Goal: Task Accomplishment & Management: Manage account settings

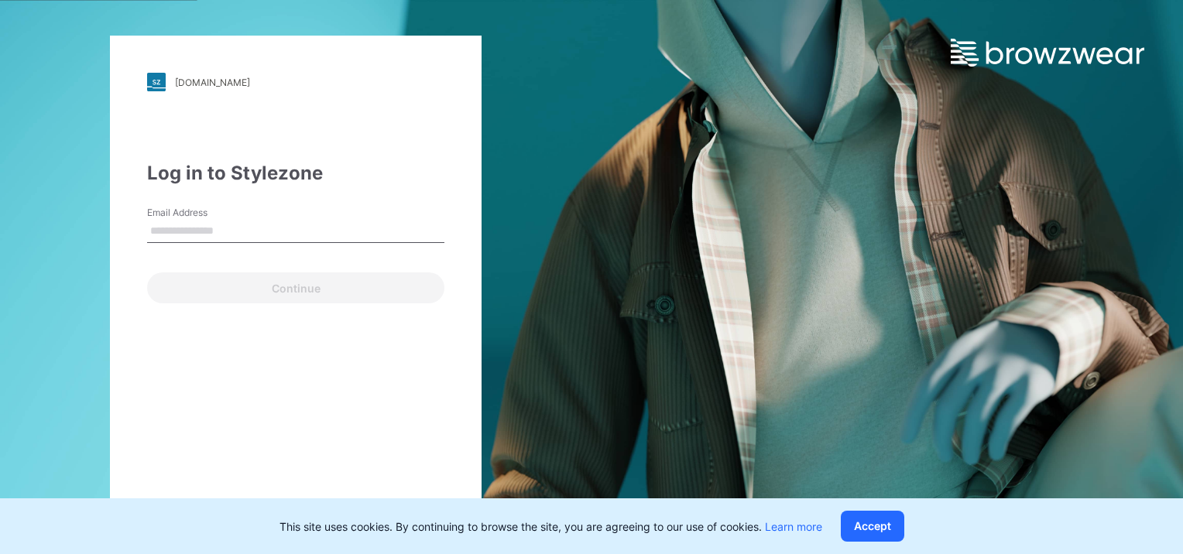
drag, startPoint x: 180, startPoint y: 226, endPoint x: 213, endPoint y: 226, distance: 33.3
click at [181, 226] on input "Email Address" at bounding box center [295, 231] width 297 height 23
type input "**********"
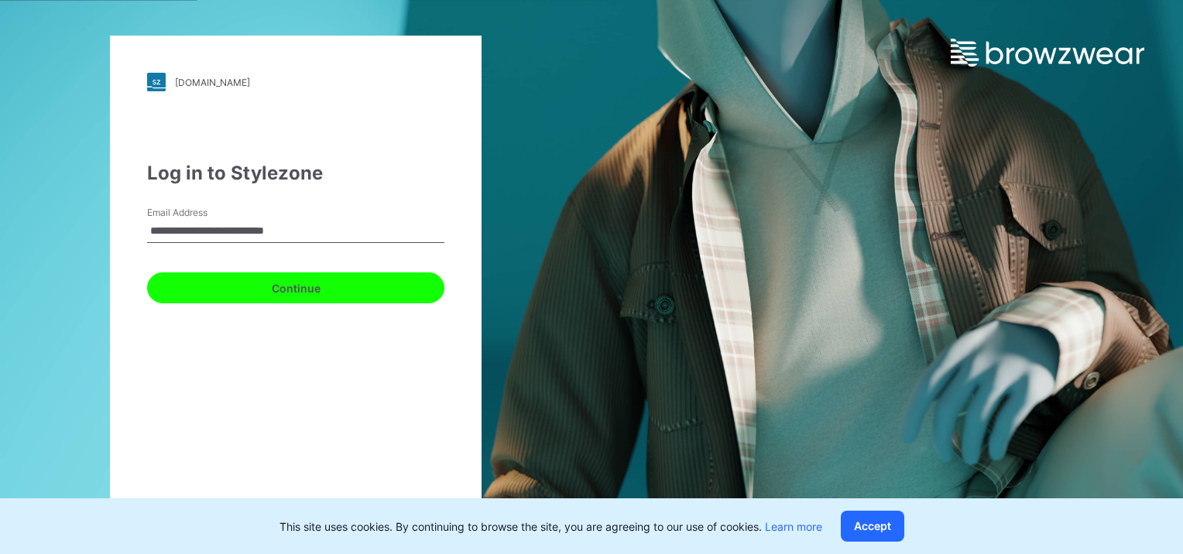
click at [276, 289] on button "Continue" at bounding box center [295, 287] width 297 height 31
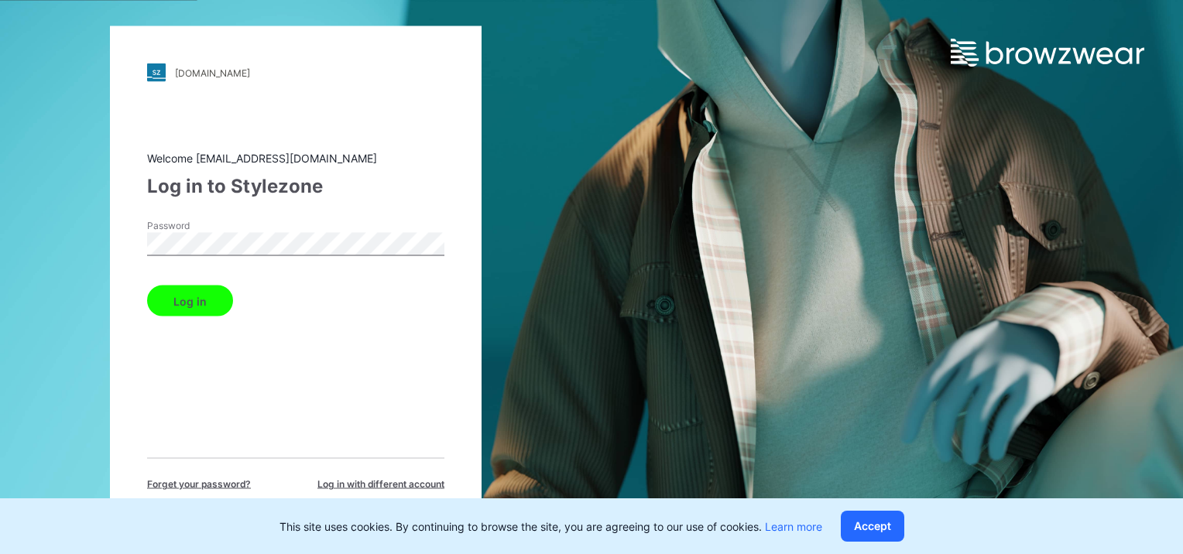
click at [147, 286] on button "Log in" at bounding box center [190, 301] width 86 height 31
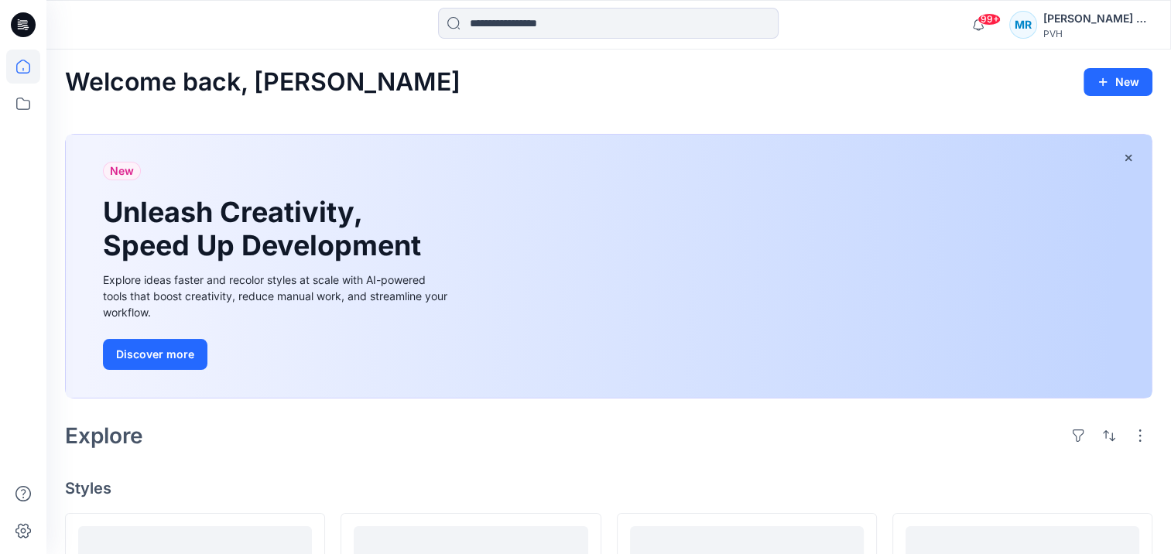
click at [536, 32] on input at bounding box center [608, 23] width 341 height 31
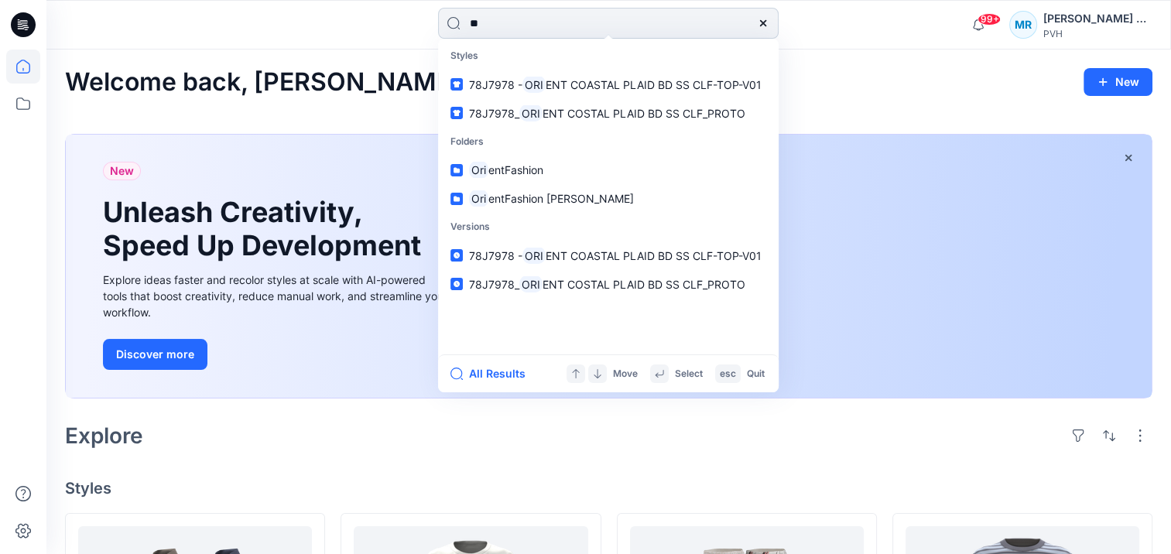
type input "*"
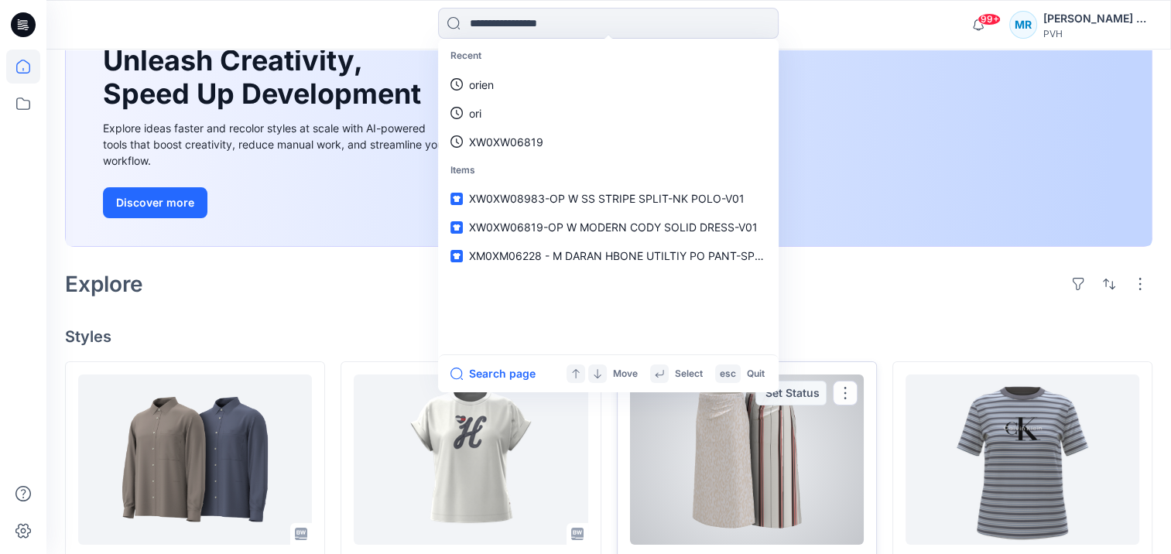
scroll to position [155, 0]
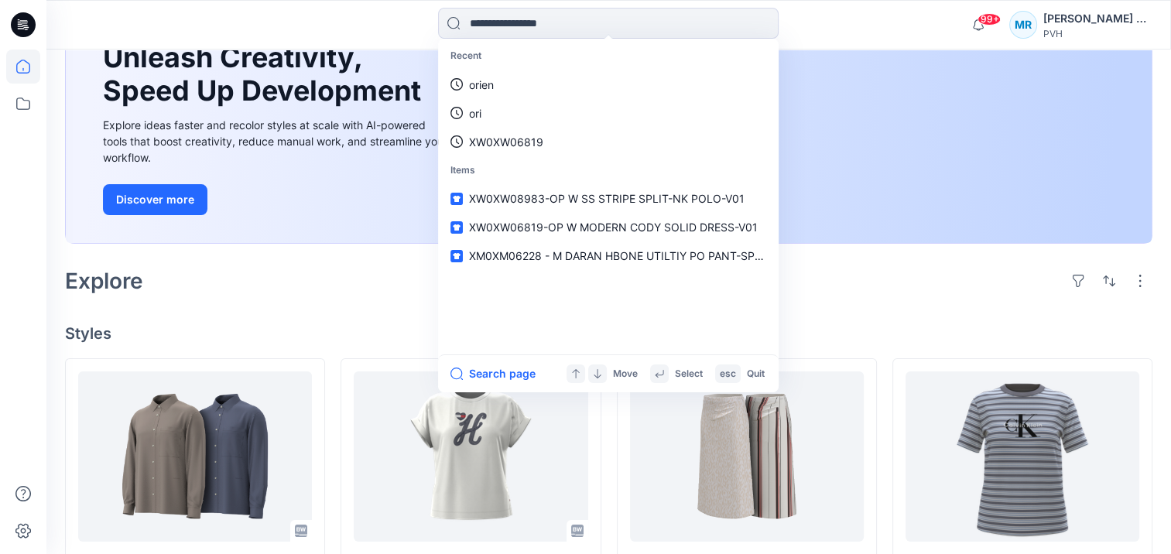
click at [28, 24] on icon at bounding box center [23, 24] width 25 height 25
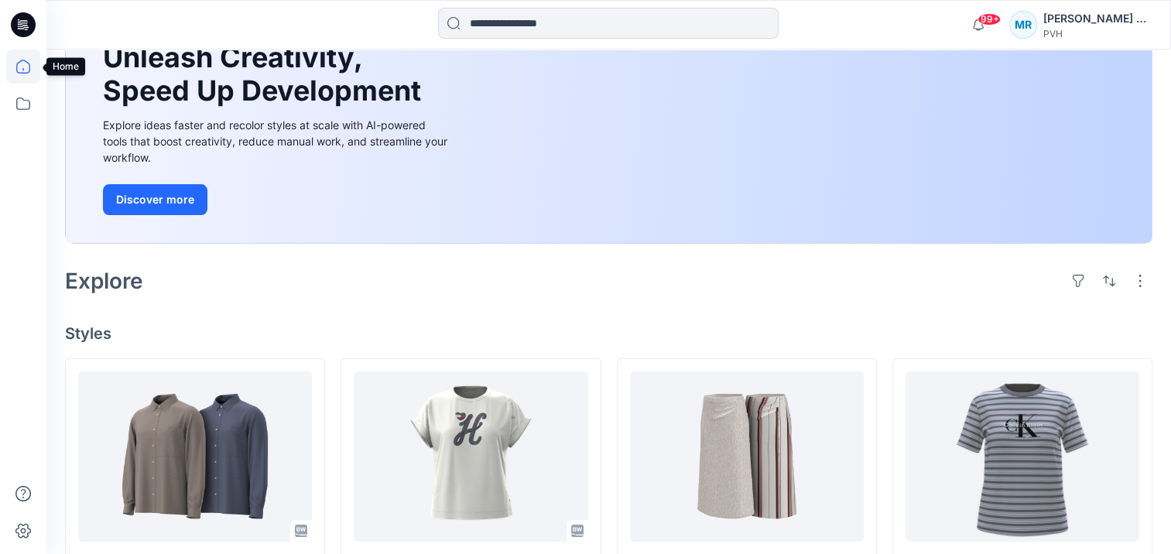
click at [19, 67] on icon at bounding box center [23, 67] width 34 height 34
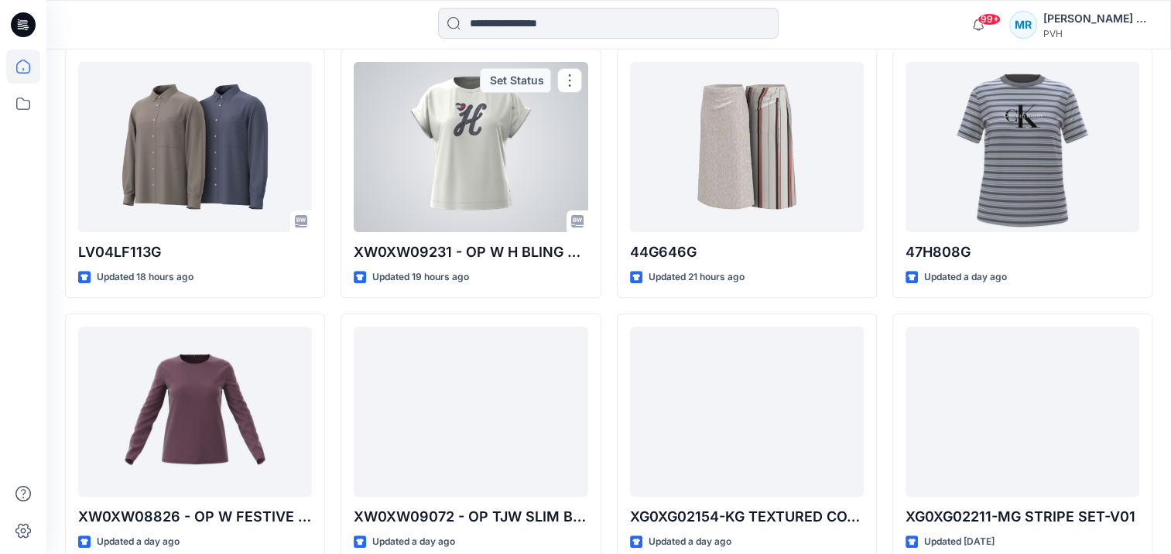
scroll to position [77, 0]
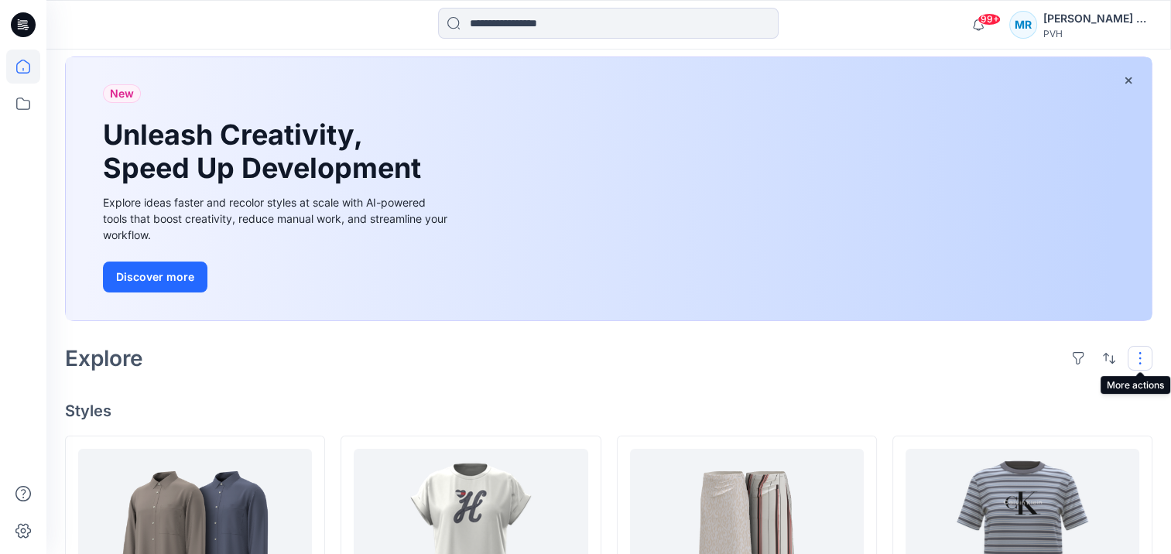
click at [1138, 355] on button "button" at bounding box center [1140, 358] width 25 height 25
drag, startPoint x: 875, startPoint y: 380, endPoint x: 843, endPoint y: 372, distance: 32.7
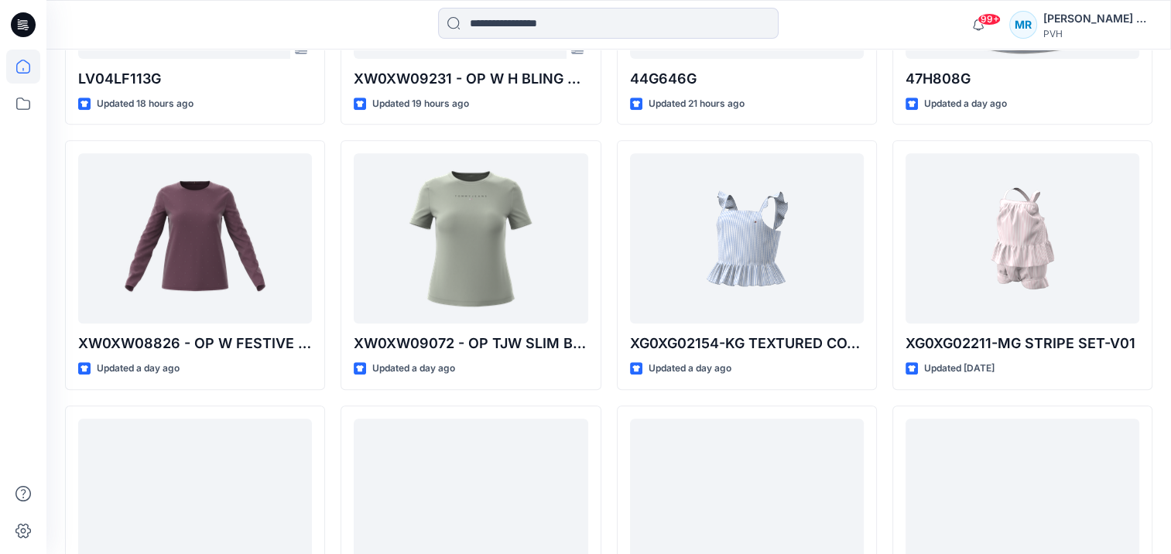
scroll to position [697, 0]
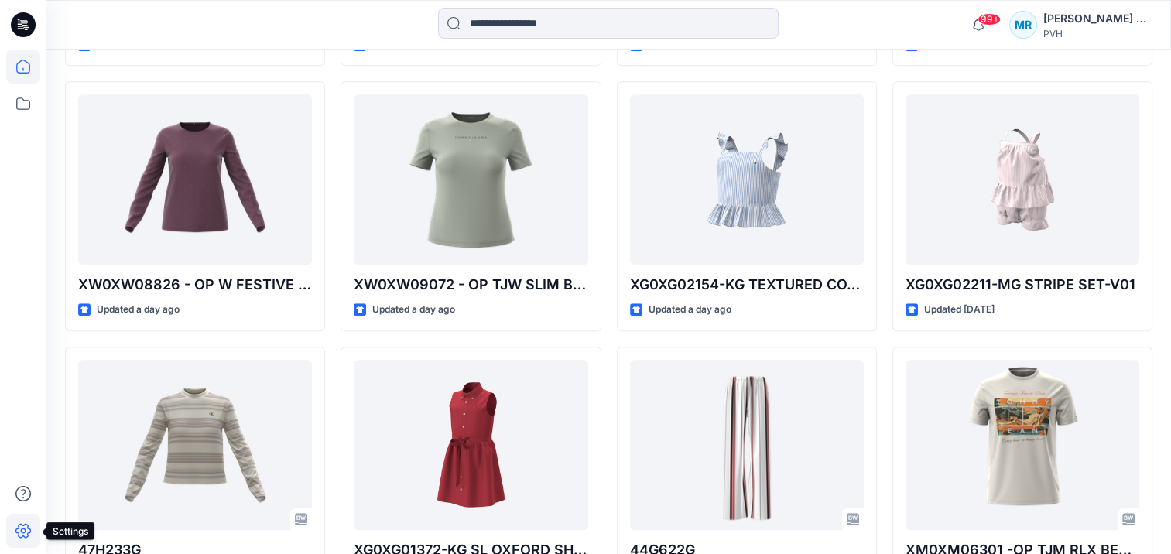
click at [17, 532] on icon at bounding box center [23, 531] width 34 height 34
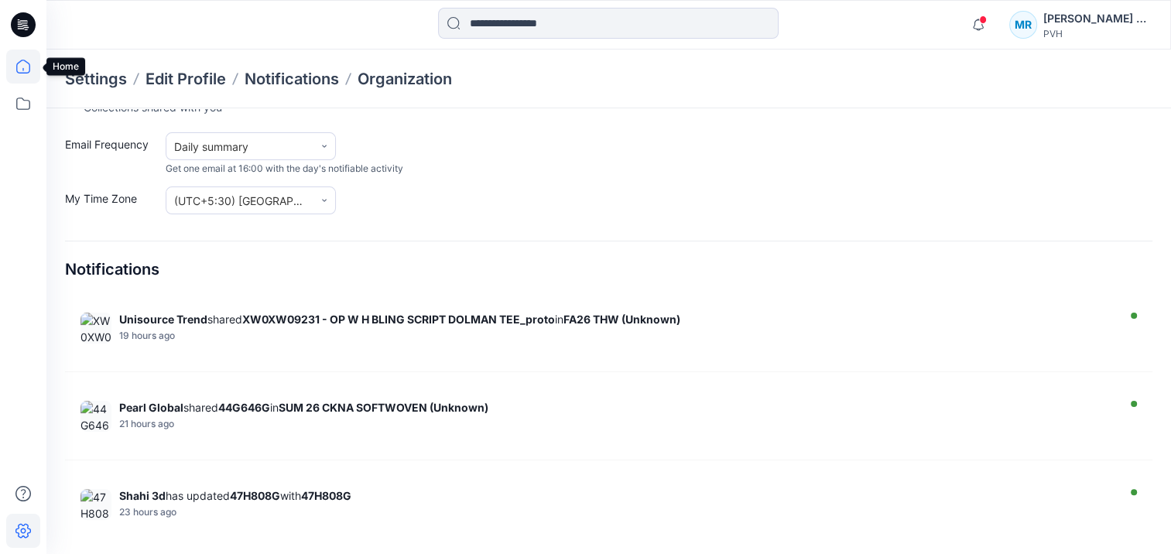
drag, startPoint x: 20, startPoint y: 74, endPoint x: 46, endPoint y: 79, distance: 26.1
click at [20, 74] on icon at bounding box center [23, 67] width 34 height 34
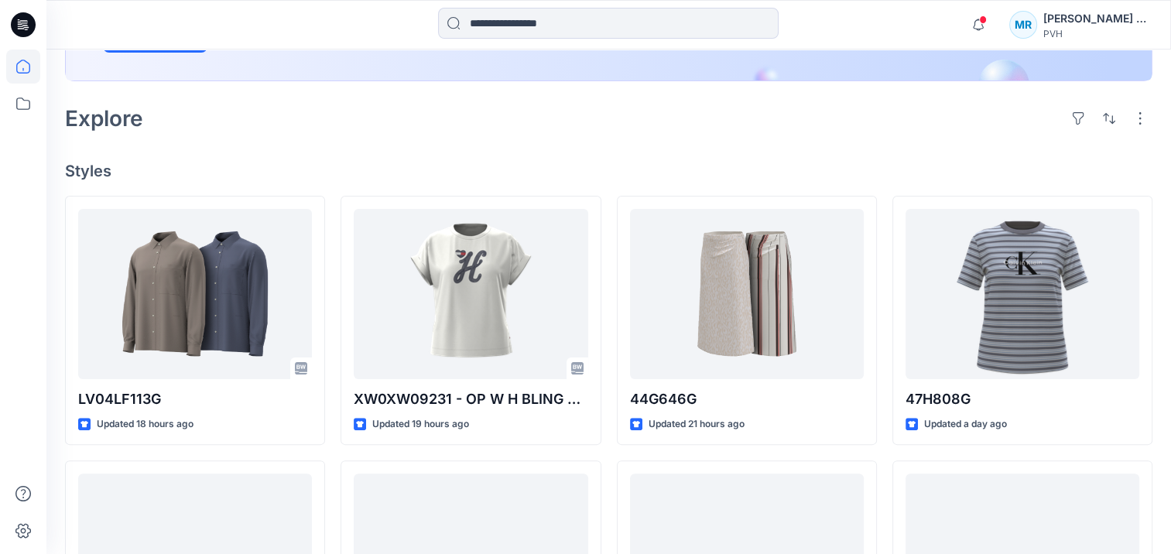
click at [29, 28] on icon at bounding box center [23, 24] width 25 height 25
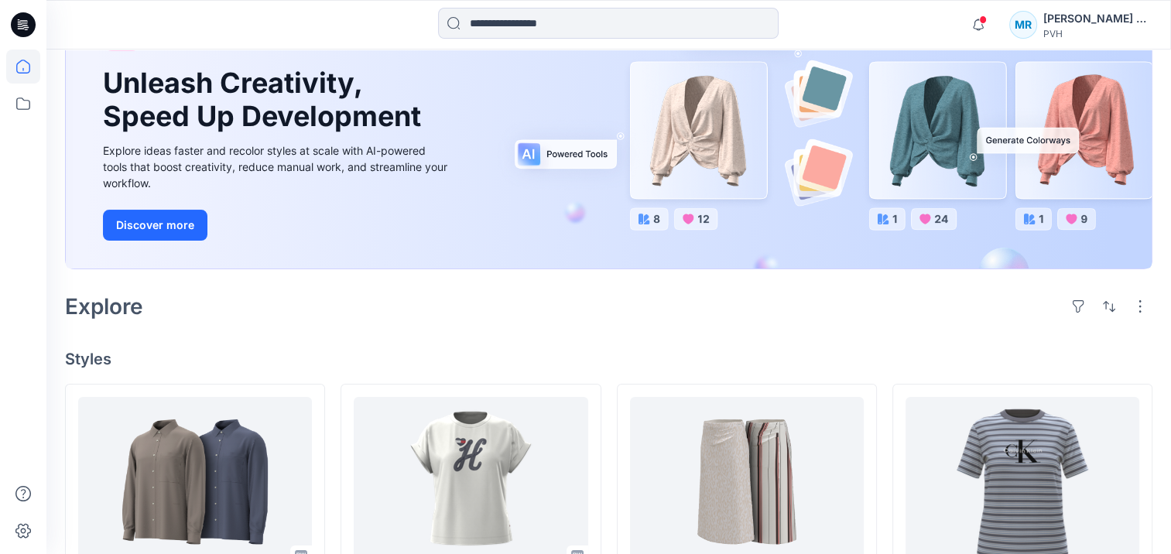
scroll to position [8, 0]
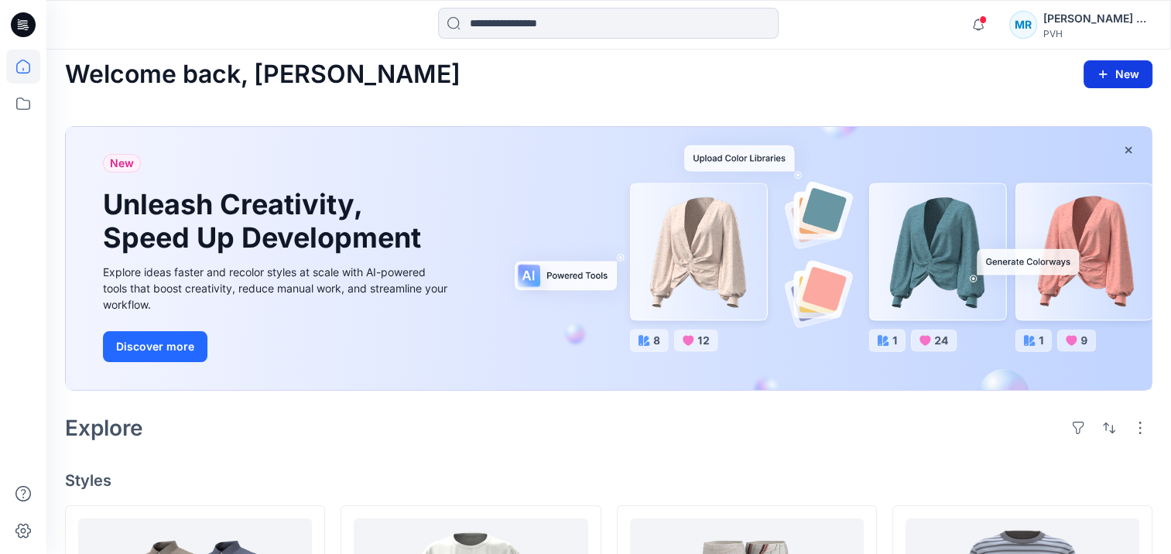
click at [1119, 79] on button "New" at bounding box center [1118, 74] width 69 height 28
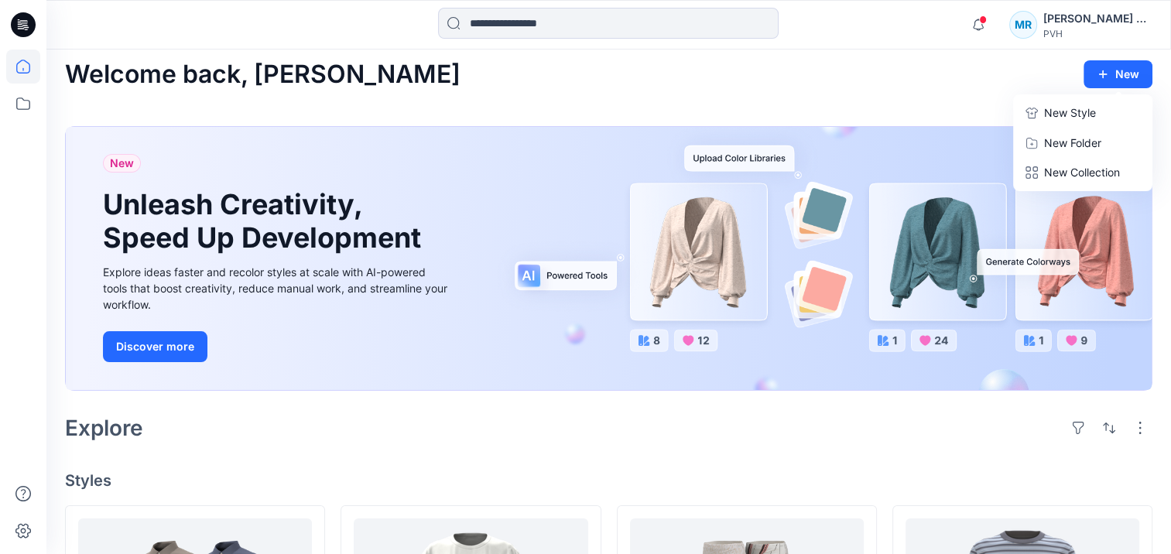
click at [1094, 23] on div "[PERSON_NAME] Theertha" at bounding box center [1097, 18] width 108 height 19
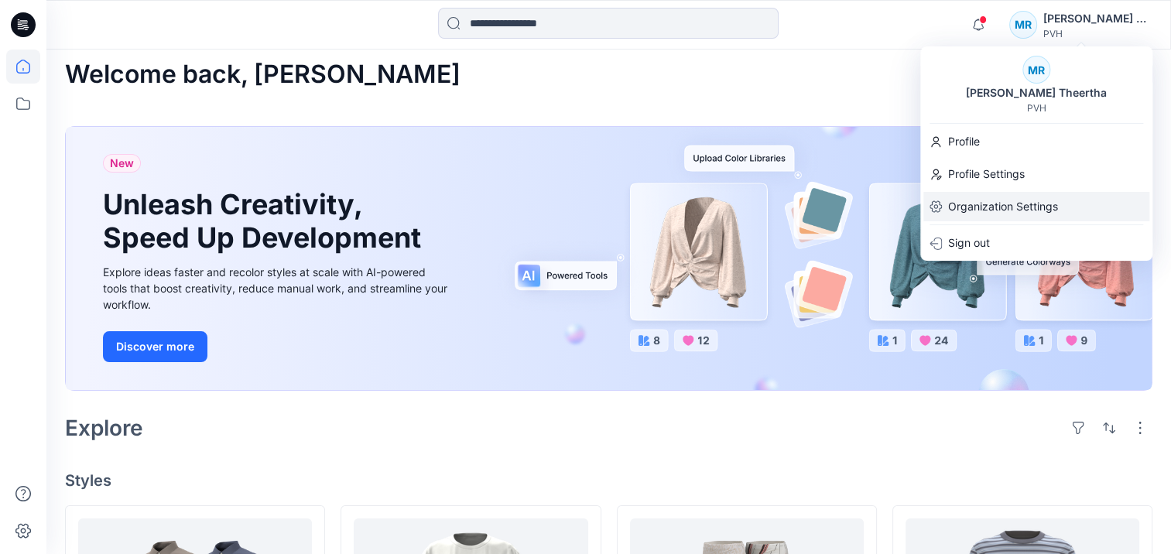
click at [1005, 207] on p "Organization Settings" at bounding box center [1003, 206] width 110 height 29
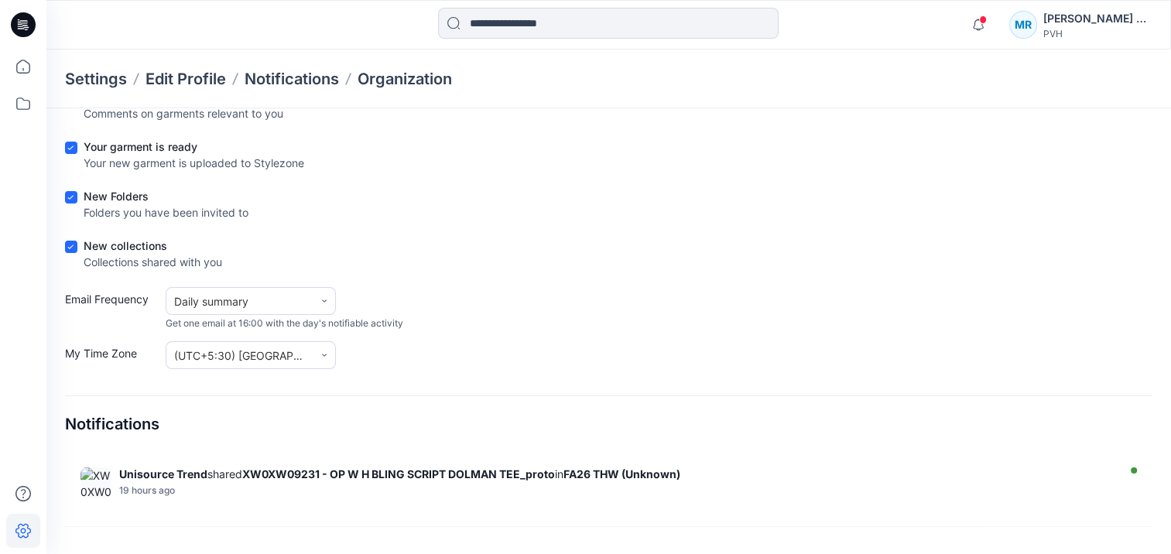
scroll to position [317, 0]
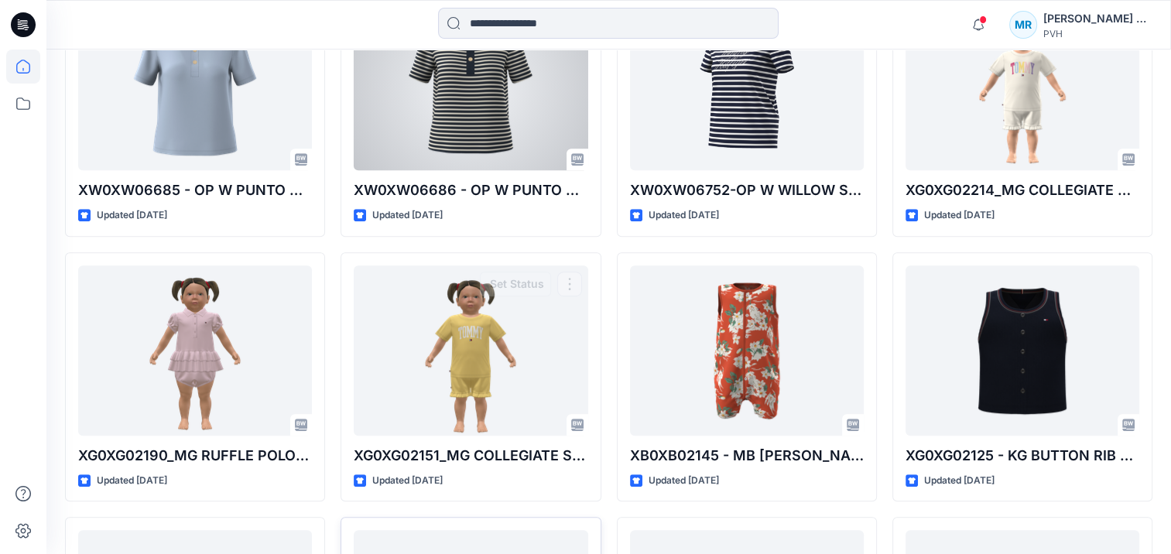
scroll to position [6394, 0]
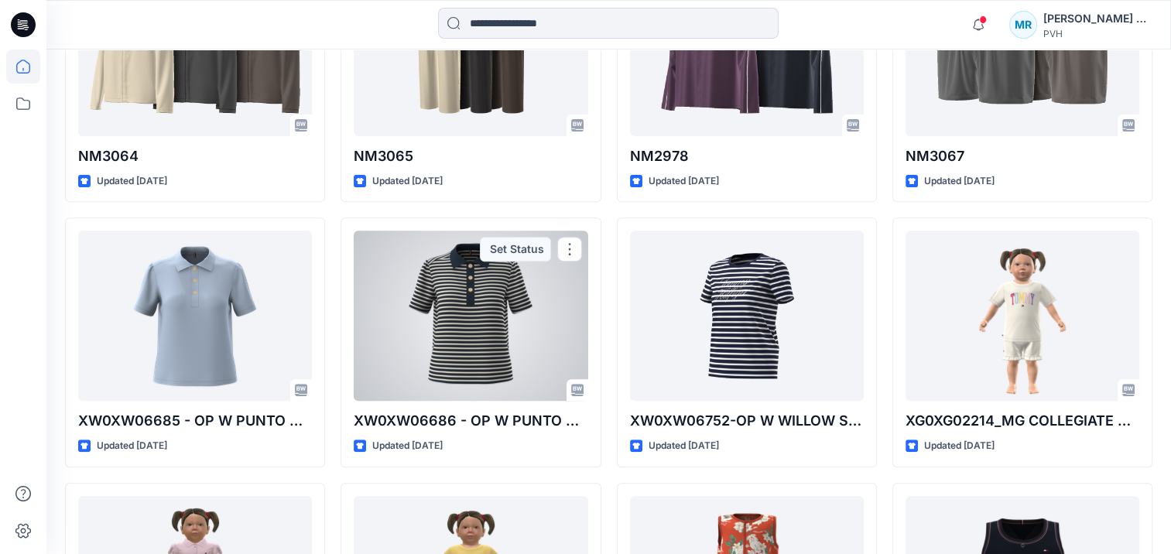
click at [446, 274] on div at bounding box center [471, 316] width 234 height 170
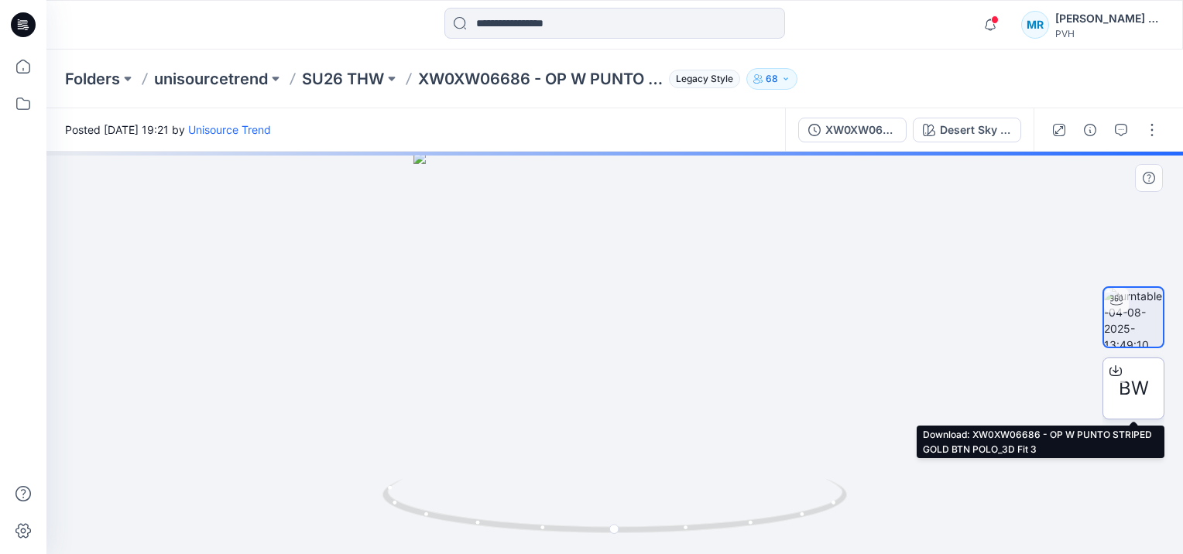
click at [1132, 389] on span "BW" at bounding box center [1133, 389] width 30 height 28
